Goal: Task Accomplishment & Management: Manage account settings

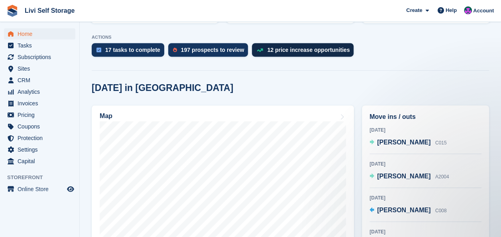
scroll to position [153, 0]
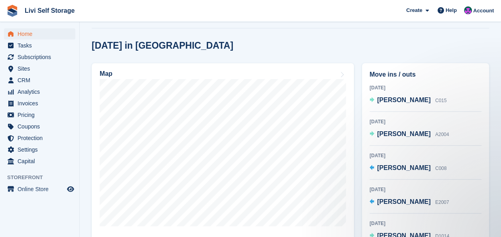
scroll to position [153, 0]
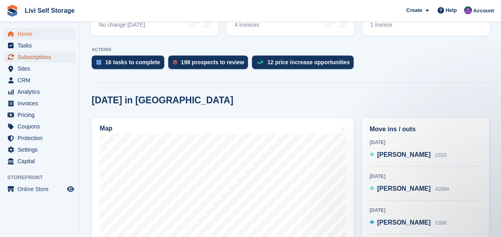
click at [39, 58] on span "Subscriptions" at bounding box center [42, 56] width 48 height 11
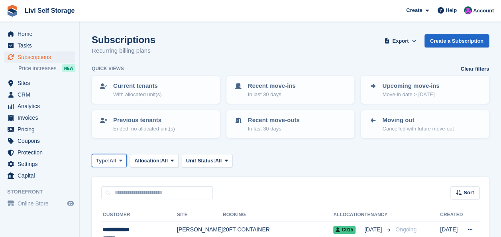
click at [118, 161] on button "Type: All" at bounding box center [109, 160] width 35 height 13
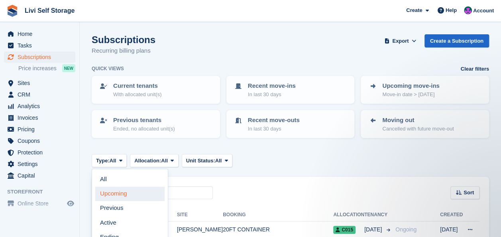
click at [108, 194] on link "Upcoming" at bounding box center [129, 193] width 69 height 14
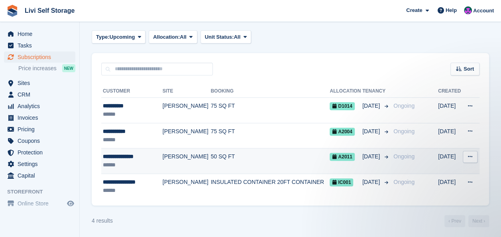
scroll to position [125, 0]
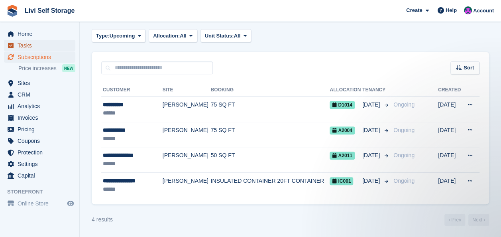
click at [27, 47] on span "Tasks" at bounding box center [42, 45] width 48 height 11
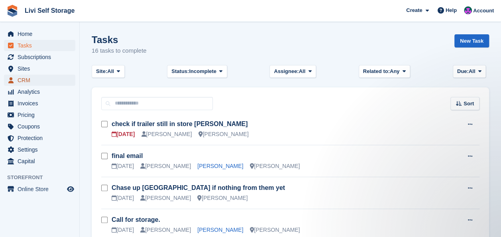
click at [21, 82] on span "CRM" at bounding box center [42, 80] width 48 height 11
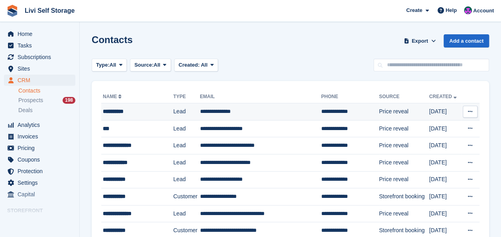
click at [472, 113] on icon at bounding box center [470, 111] width 4 height 5
click at [418, 141] on p "Delete contact" at bounding box center [438, 144] width 69 height 10
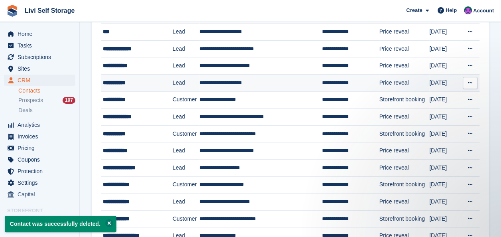
click at [233, 80] on td "**********" at bounding box center [260, 82] width 123 height 17
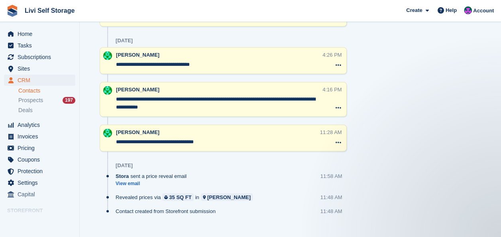
scroll to position [594, 0]
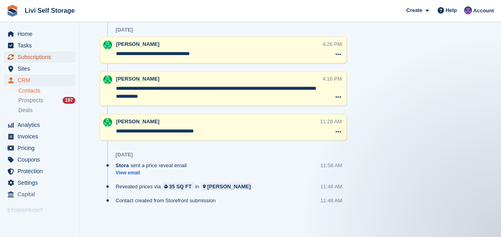
click at [42, 57] on span "Subscriptions" at bounding box center [42, 56] width 48 height 11
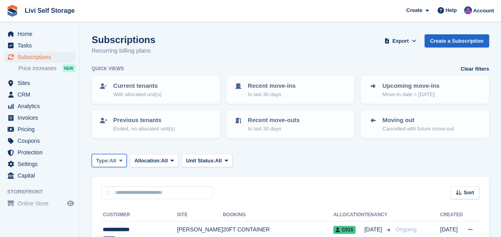
click at [122, 159] on icon at bounding box center [120, 160] width 3 height 5
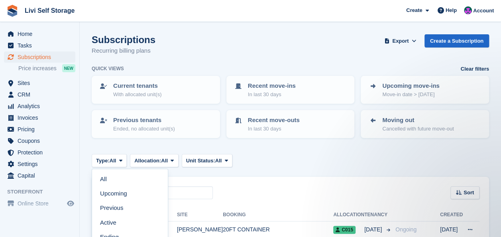
drag, startPoint x: 107, startPoint y: 221, endPoint x: 109, endPoint y: 218, distance: 4.1
click at [107, 221] on link "Active" at bounding box center [129, 222] width 69 height 14
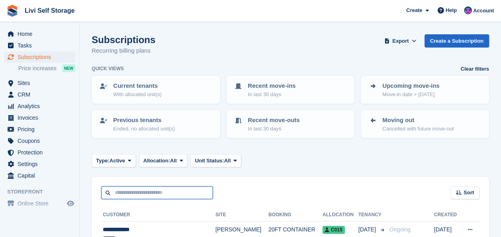
click at [124, 190] on input "text" at bounding box center [157, 192] width 112 height 13
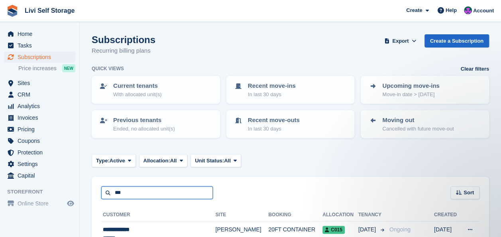
type input "***"
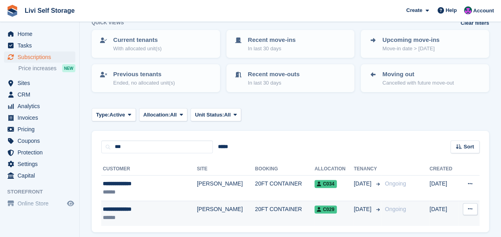
scroll to position [74, 0]
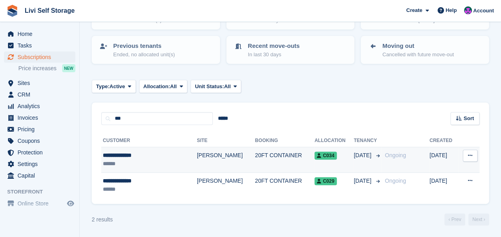
click at [129, 154] on div "**********" at bounding box center [140, 155] width 74 height 8
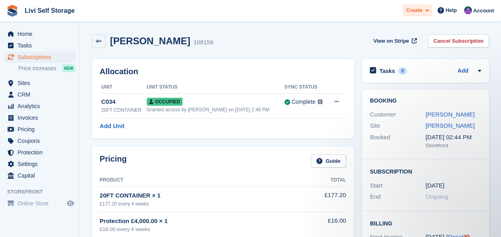
click at [414, 10] on span "Create" at bounding box center [414, 10] width 16 height 8
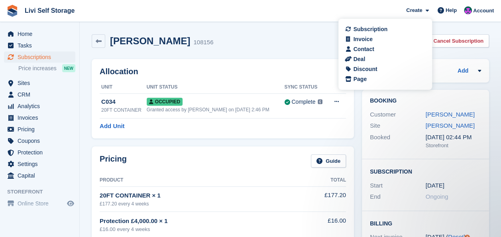
click at [299, 41] on div "Shaun McMillan 108156 View on Stripe Cancel Subscription" at bounding box center [290, 41] width 397 height 14
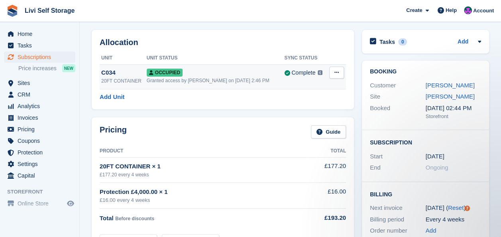
scroll to position [40, 0]
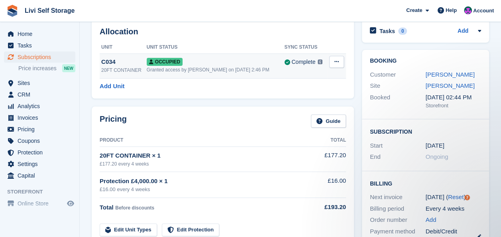
click at [160, 61] on span "Occupied" at bounding box center [165, 62] width 36 height 8
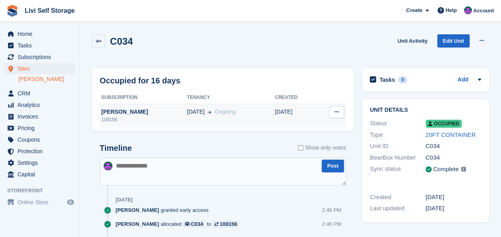
click at [334, 110] on icon at bounding box center [336, 111] width 4 height 5
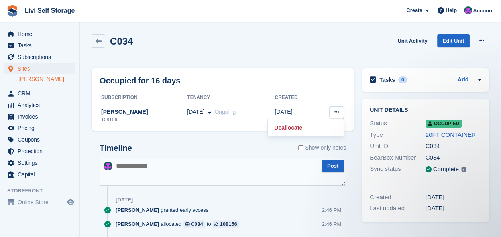
click at [307, 39] on div "C034 Unit Activity Edit Unit Overlock Deallocate" at bounding box center [290, 45] width 397 height 23
click at [31, 35] on span "Home" at bounding box center [42, 33] width 48 height 11
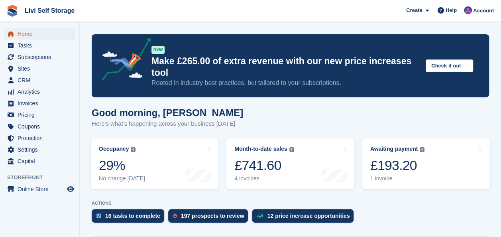
click at [25, 32] on span "Home" at bounding box center [42, 33] width 48 height 11
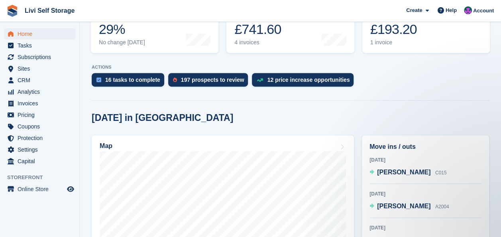
scroll to position [120, 0]
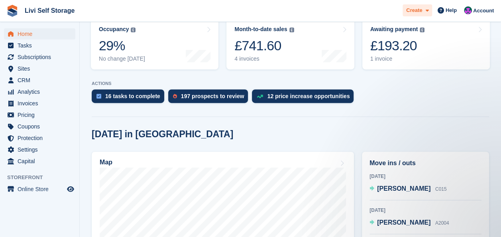
click at [414, 11] on span "Create" at bounding box center [414, 10] width 16 height 8
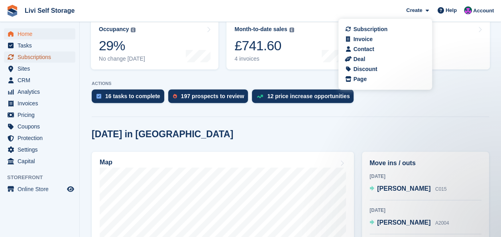
click at [29, 57] on span "Subscriptions" at bounding box center [42, 56] width 48 height 11
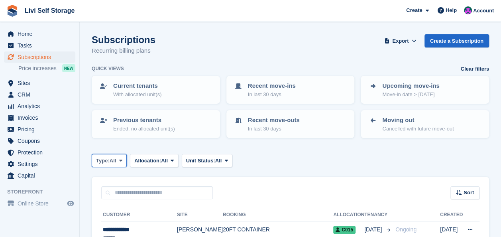
click at [120, 159] on span at bounding box center [121, 160] width 6 height 6
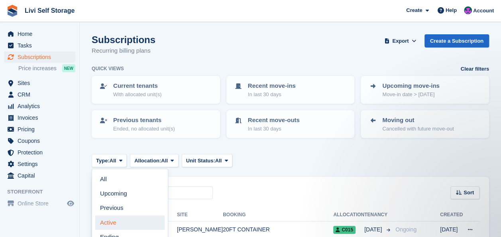
click at [107, 224] on link "Active" at bounding box center [129, 222] width 69 height 14
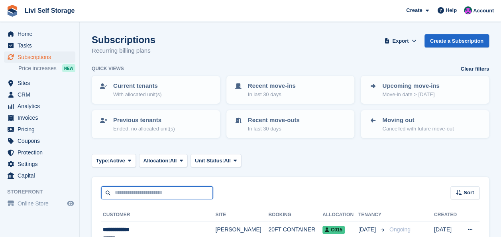
drag, startPoint x: 135, startPoint y: 202, endPoint x: 139, endPoint y: 189, distance: 14.0
click at [137, 192] on input "text" at bounding box center [157, 192] width 112 height 13
type input "****"
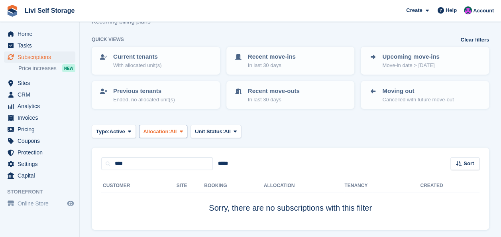
scroll to position [55, 0]
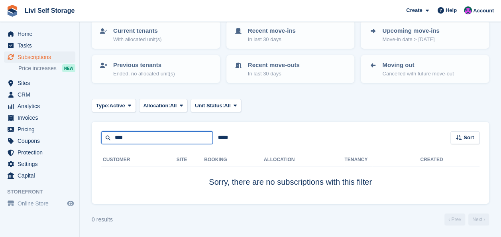
click at [133, 138] on input "****" at bounding box center [157, 137] width 112 height 13
type input "********"
drag, startPoint x: 139, startPoint y: 138, endPoint x: 112, endPoint y: 135, distance: 27.3
click at [113, 135] on input "********" at bounding box center [157, 137] width 112 height 13
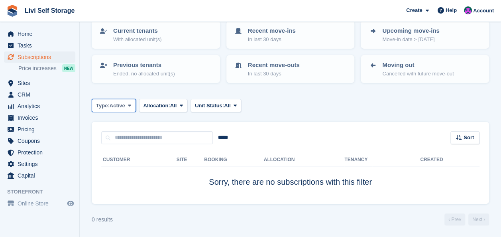
click at [130, 106] on icon at bounding box center [129, 105] width 3 height 5
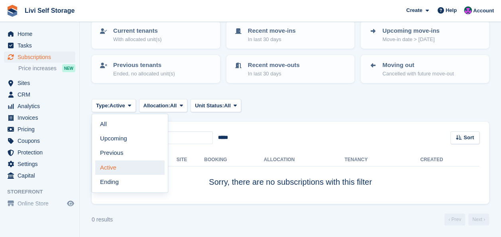
click at [105, 169] on link "Active" at bounding box center [129, 167] width 69 height 14
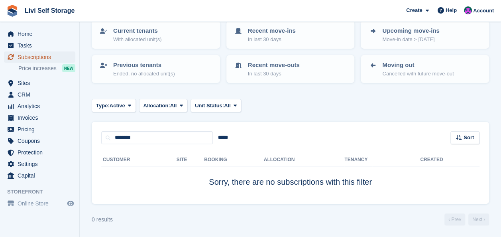
click at [29, 55] on span "Subscriptions" at bounding box center [42, 56] width 48 height 11
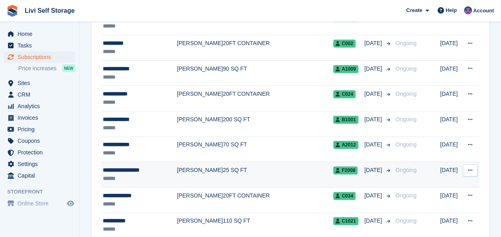
scroll to position [359, 0]
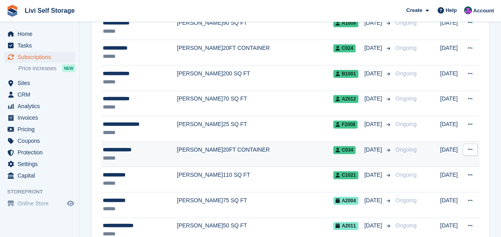
click at [127, 149] on div "**********" at bounding box center [140, 149] width 74 height 8
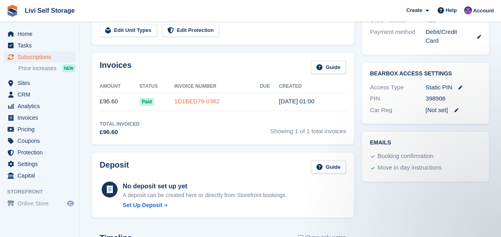
click at [206, 100] on link "1D1BED79-0382" at bounding box center [196, 101] width 45 height 7
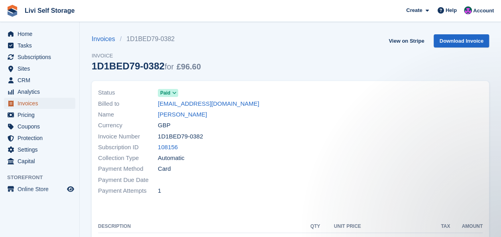
click at [28, 106] on span "Invoices" at bounding box center [42, 103] width 48 height 11
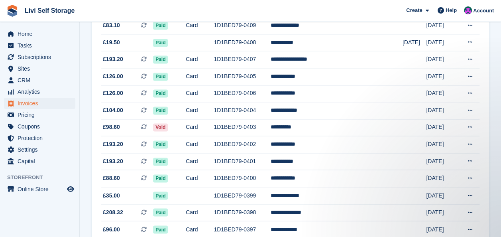
scroll to position [598, 0]
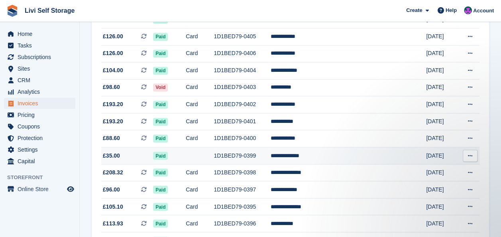
click at [470, 158] on icon at bounding box center [470, 155] width 4 height 5
click at [413, 186] on p "View on Stripe" at bounding box center [438, 182] width 69 height 13
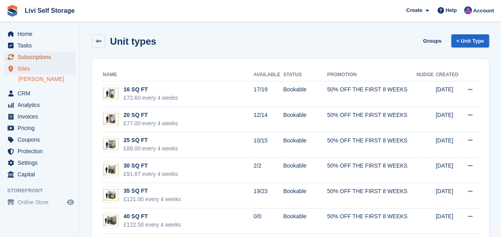
click at [33, 58] on span "Subscriptions" at bounding box center [42, 56] width 48 height 11
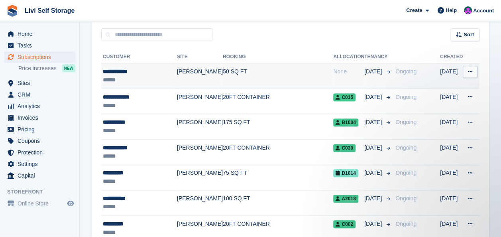
scroll to position [159, 0]
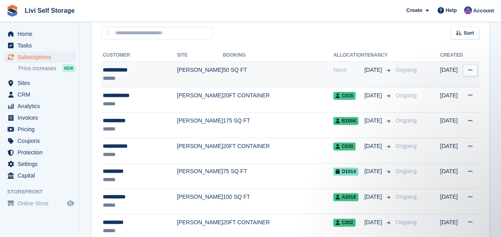
click at [470, 69] on icon at bounding box center [470, 69] width 4 height 5
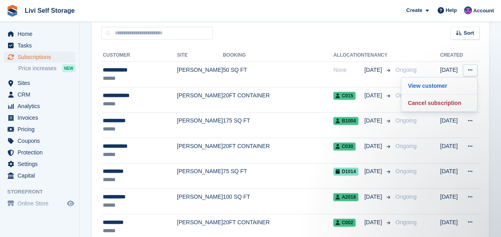
click at [414, 51] on th at bounding box center [416, 55] width 48 height 13
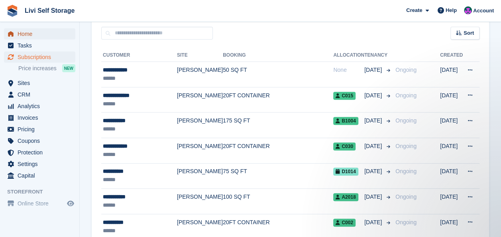
click at [27, 33] on span "Home" at bounding box center [42, 33] width 48 height 11
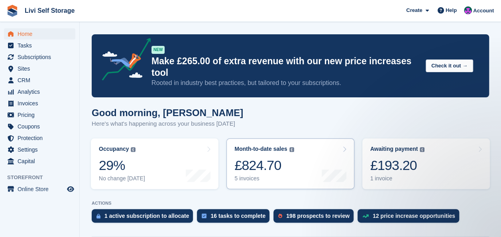
click at [257, 157] on div "£824.70" at bounding box center [263, 165] width 59 height 16
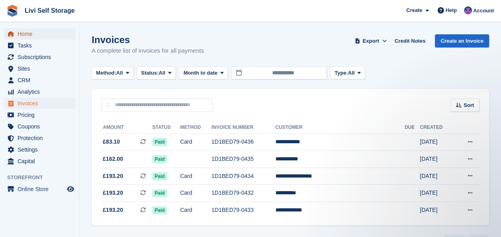
click at [25, 34] on span "Home" at bounding box center [42, 33] width 48 height 11
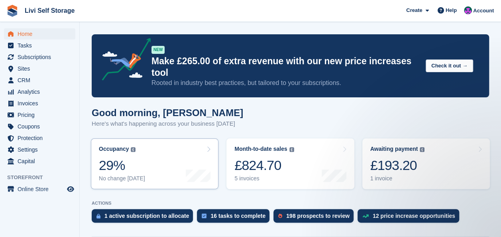
click at [110, 157] on div "29%" at bounding box center [122, 165] width 46 height 16
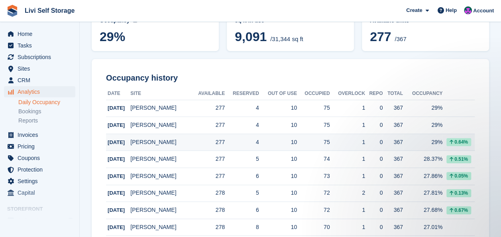
scroll to position [80, 0]
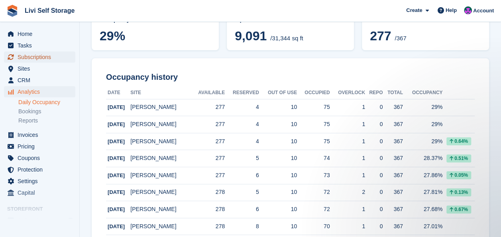
click at [27, 56] on span "Subscriptions" at bounding box center [42, 56] width 48 height 11
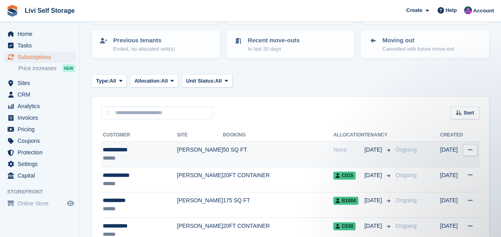
click at [201, 150] on td "[PERSON_NAME]" at bounding box center [200, 153] width 46 height 25
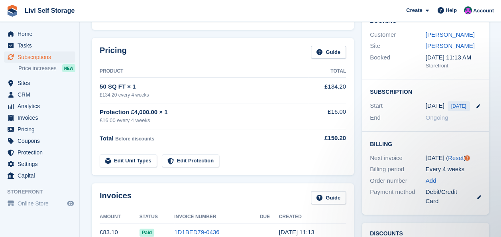
scroll to position [64, 0]
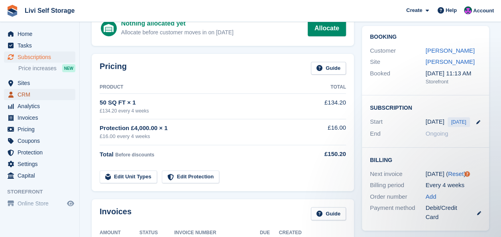
click at [25, 93] on span "CRM" at bounding box center [42, 94] width 48 height 11
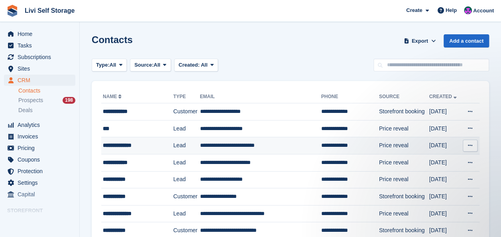
scroll to position [40, 0]
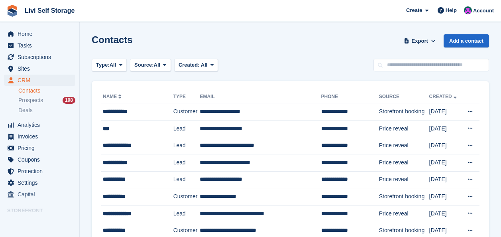
scroll to position [39, 0]
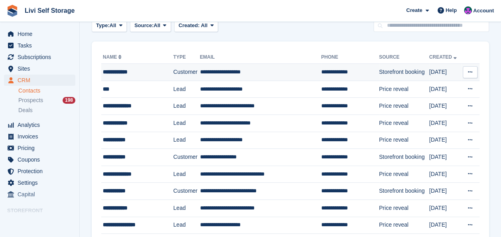
click at [224, 71] on td "**********" at bounding box center [260, 72] width 121 height 17
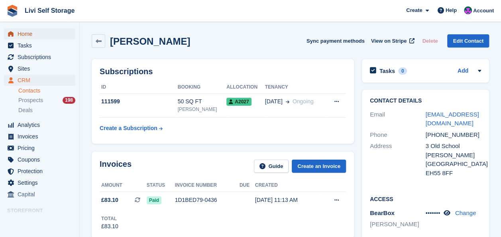
click at [19, 36] on span "Home" at bounding box center [42, 33] width 48 height 11
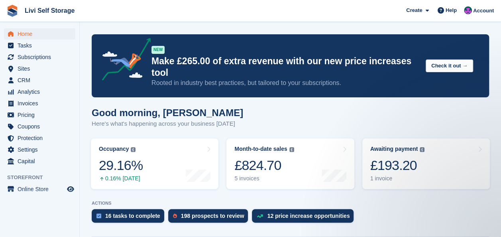
click at [126, 119] on p "Here's what's happening across your business [DATE]" at bounding box center [167, 123] width 151 height 9
click at [158, 119] on p "Here's what's happening across your business [DATE]" at bounding box center [167, 123] width 151 height 9
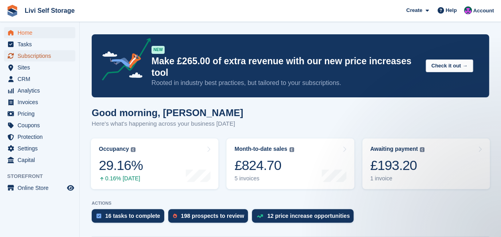
click at [29, 52] on span "Subscriptions" at bounding box center [42, 55] width 48 height 11
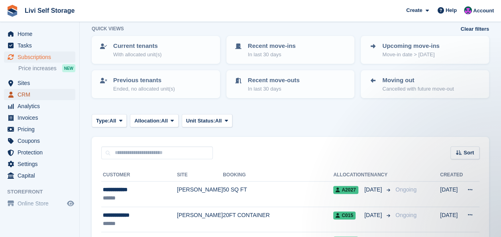
click at [21, 93] on span "CRM" at bounding box center [42, 94] width 48 height 11
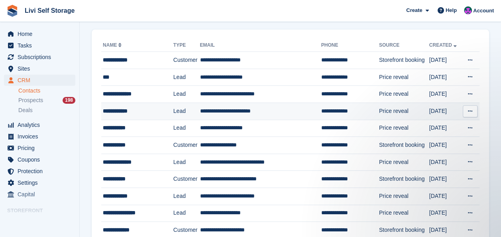
scroll to position [40, 0]
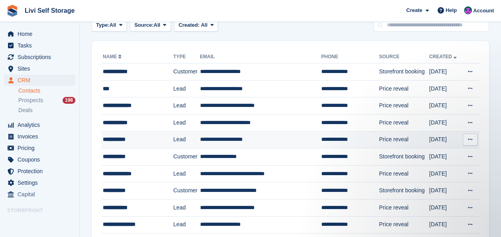
click at [213, 139] on td "**********" at bounding box center [260, 139] width 121 height 17
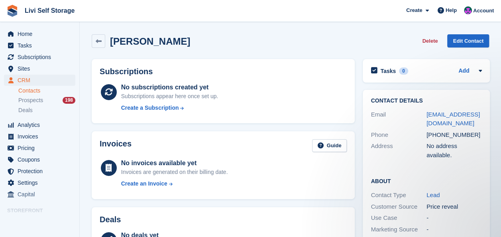
drag, startPoint x: 433, startPoint y: 39, endPoint x: 297, endPoint y: 36, distance: 135.5
click at [433, 39] on button "Delete" at bounding box center [430, 40] width 22 height 13
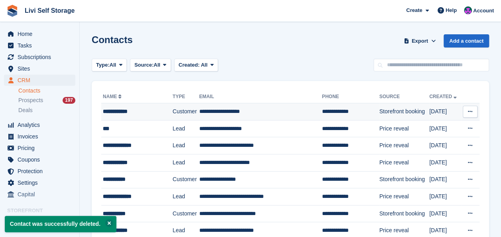
click at [220, 112] on td "**********" at bounding box center [260, 111] width 123 height 17
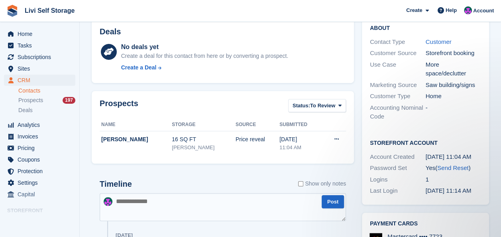
scroll to position [279, 0]
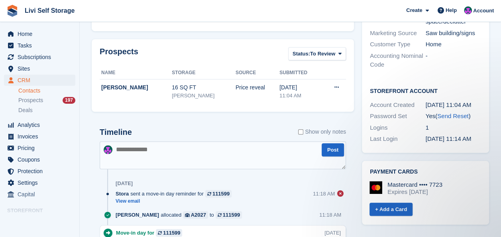
click at [120, 151] on textarea at bounding box center [223, 155] width 246 height 28
type textarea "**********"
click at [330, 148] on button "Post" at bounding box center [333, 149] width 22 height 13
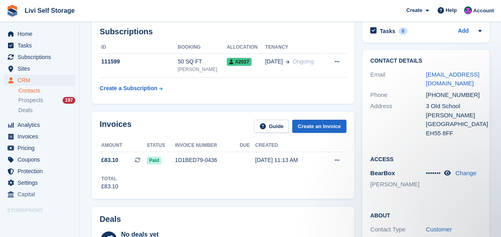
scroll to position [0, 0]
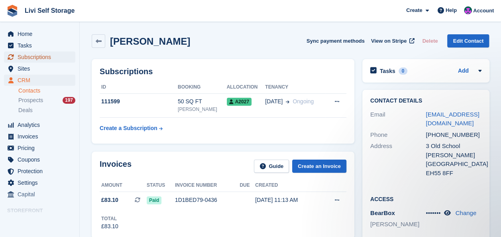
click at [32, 55] on span "Subscriptions" at bounding box center [42, 56] width 48 height 11
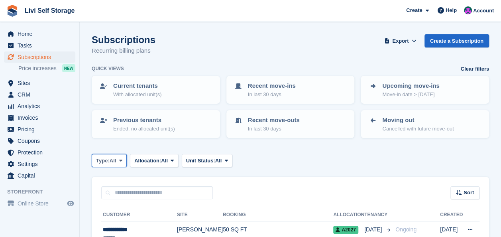
click at [121, 159] on icon at bounding box center [120, 160] width 3 height 5
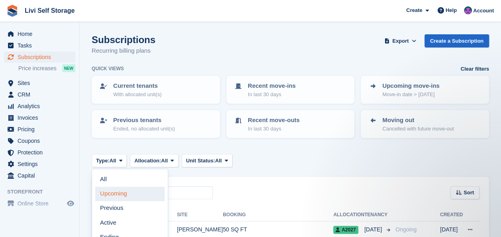
click at [115, 194] on link "Upcoming" at bounding box center [129, 193] width 69 height 14
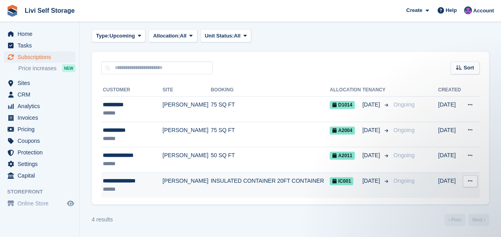
scroll to position [85, 0]
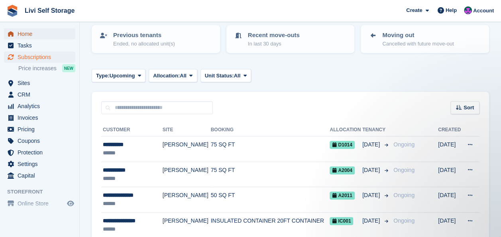
click at [20, 37] on span "Home" at bounding box center [42, 33] width 48 height 11
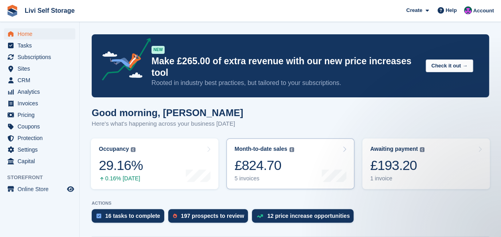
click at [249, 157] on div "£824.70" at bounding box center [263, 165] width 59 height 16
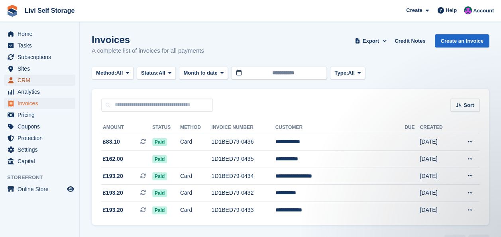
click at [19, 81] on span "CRM" at bounding box center [42, 80] width 48 height 11
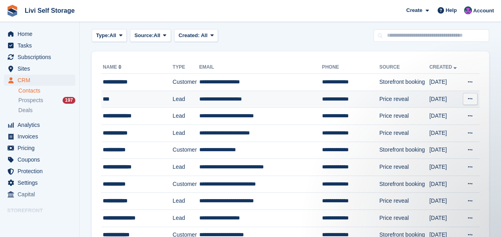
scroll to position [40, 0]
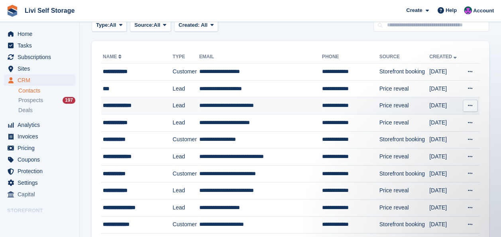
click at [124, 104] on div "**********" at bounding box center [134, 105] width 63 height 8
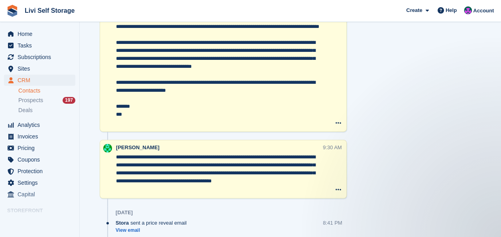
scroll to position [479, 0]
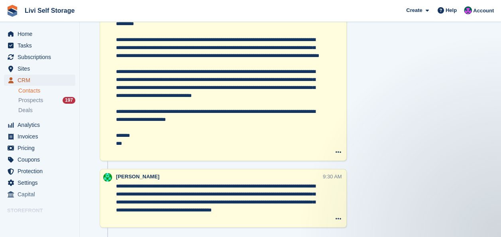
click at [23, 83] on span "CRM" at bounding box center [42, 80] width 48 height 11
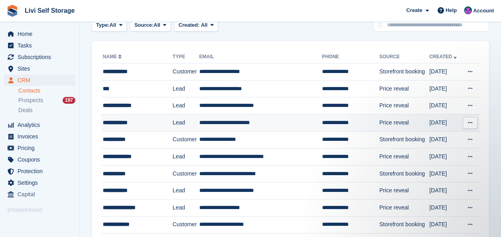
click at [200, 122] on td "**********" at bounding box center [260, 122] width 123 height 17
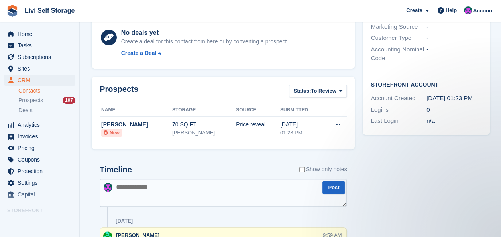
scroll to position [199, 0]
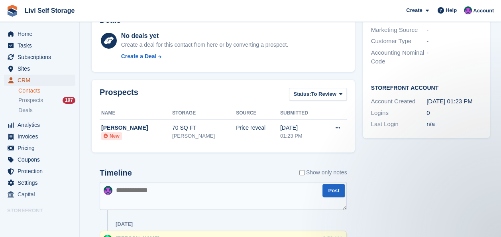
click at [24, 82] on span "CRM" at bounding box center [42, 80] width 48 height 11
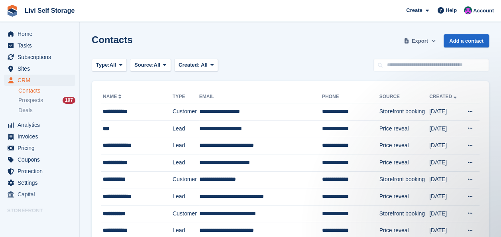
click at [420, 42] on span "Export" at bounding box center [420, 41] width 16 height 8
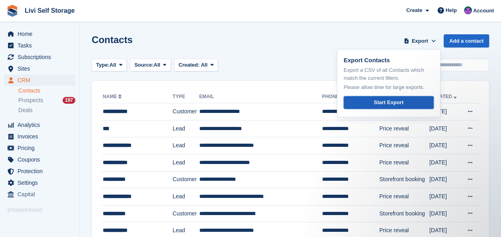
click at [386, 101] on div "Start Export" at bounding box center [388, 102] width 29 height 8
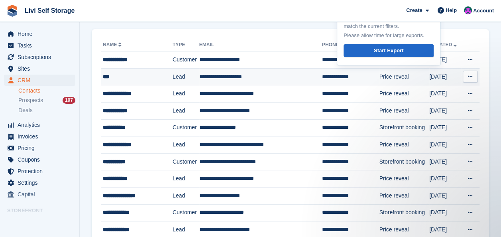
scroll to position [120, 0]
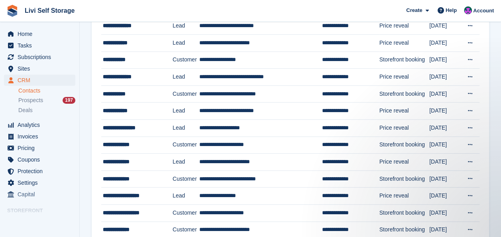
click at [116, 12] on span "Livi Self Storage Create Subscription Invoice Contact Deal Discount Page Help C…" at bounding box center [250, 11] width 501 height 22
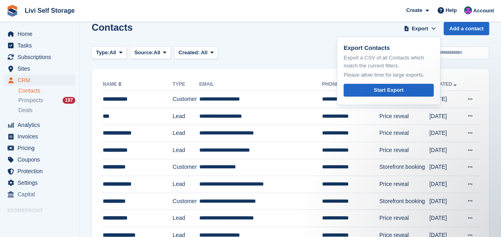
scroll to position [0, 0]
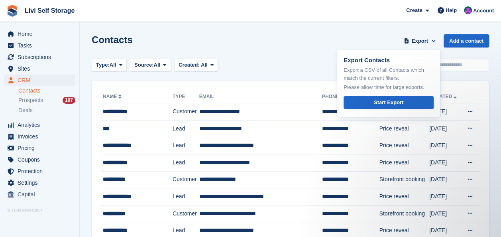
click at [280, 61] on div "Type: All All Lead Customer Source: All All Storefront Backoffice Pre-Opening i…" at bounding box center [290, 65] width 397 height 13
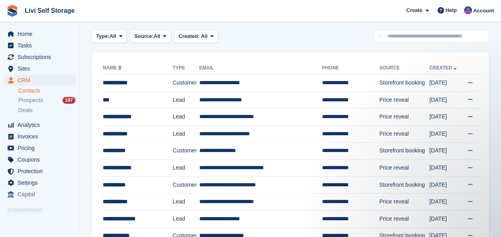
scroll to position [40, 0]
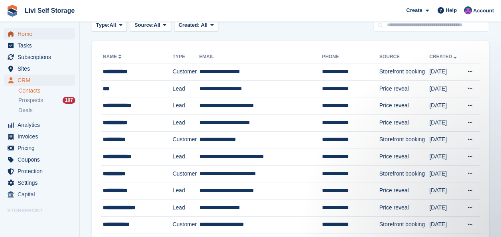
click at [22, 36] on span "Home" at bounding box center [42, 33] width 48 height 11
